Goal: Find specific page/section: Find specific page/section

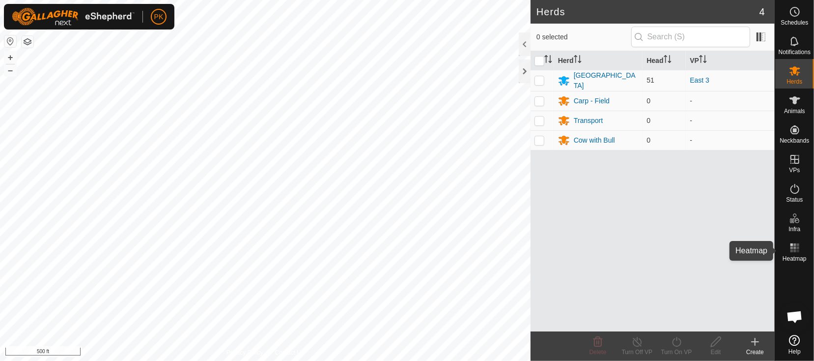
click at [795, 247] on rect at bounding box center [794, 247] width 2 height 2
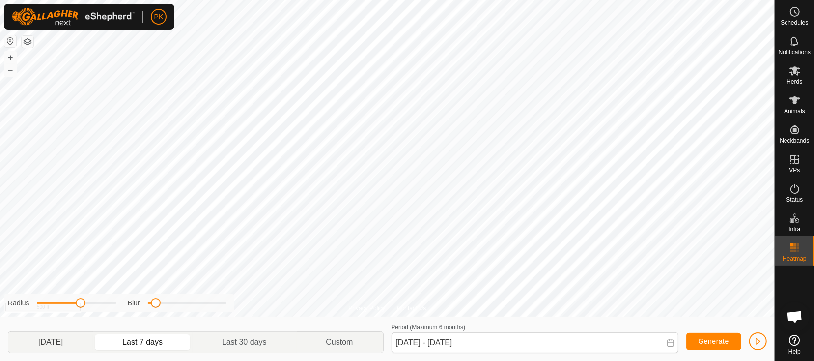
click at [63, 341] on p-togglebutton "[DATE]" at bounding box center [50, 342] width 84 height 21
click at [145, 339] on p-togglebutton "Last 7 days" at bounding box center [143, 342] width 100 height 21
click at [11, 57] on button "+" at bounding box center [10, 58] width 12 height 12
click at [9, 73] on button "–" at bounding box center [10, 70] width 12 height 12
click at [56, 339] on p-togglebutton "[DATE]" at bounding box center [50, 342] width 84 height 21
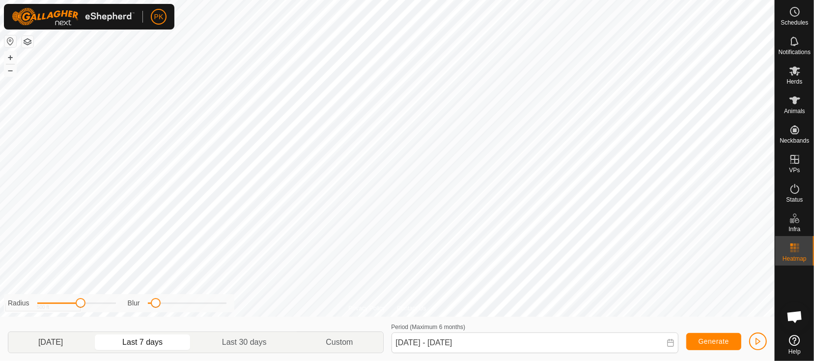
type input "[DATE] - [DATE]"
